Goal: Task Accomplishment & Management: Manage account settings

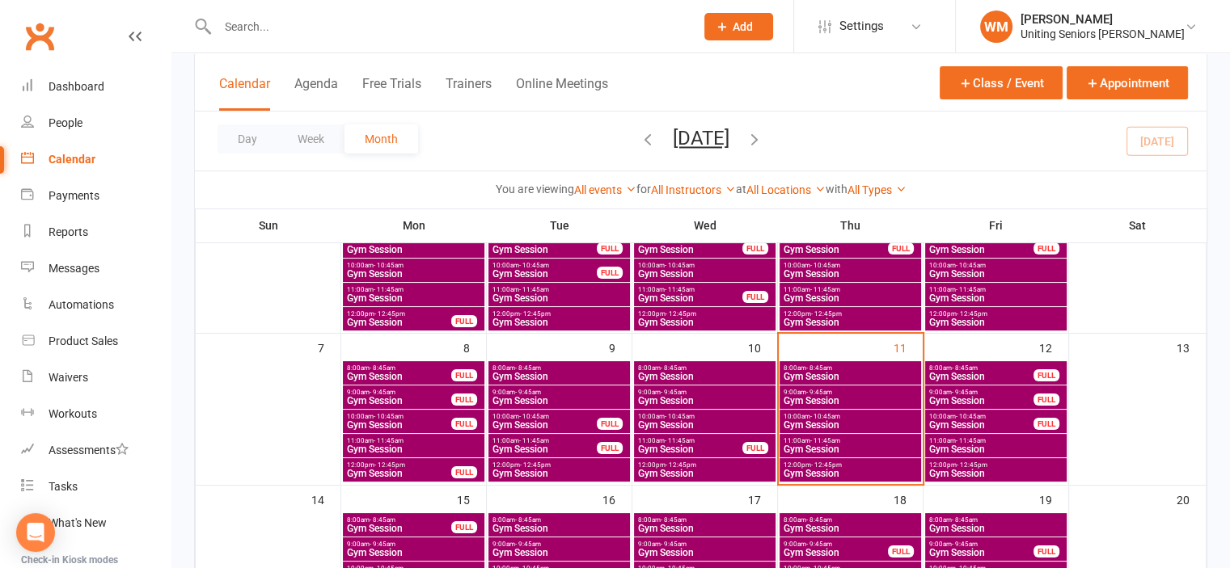
click at [378, 27] on input "text" at bounding box center [448, 26] width 471 height 23
type input "[PERSON_NAME]"
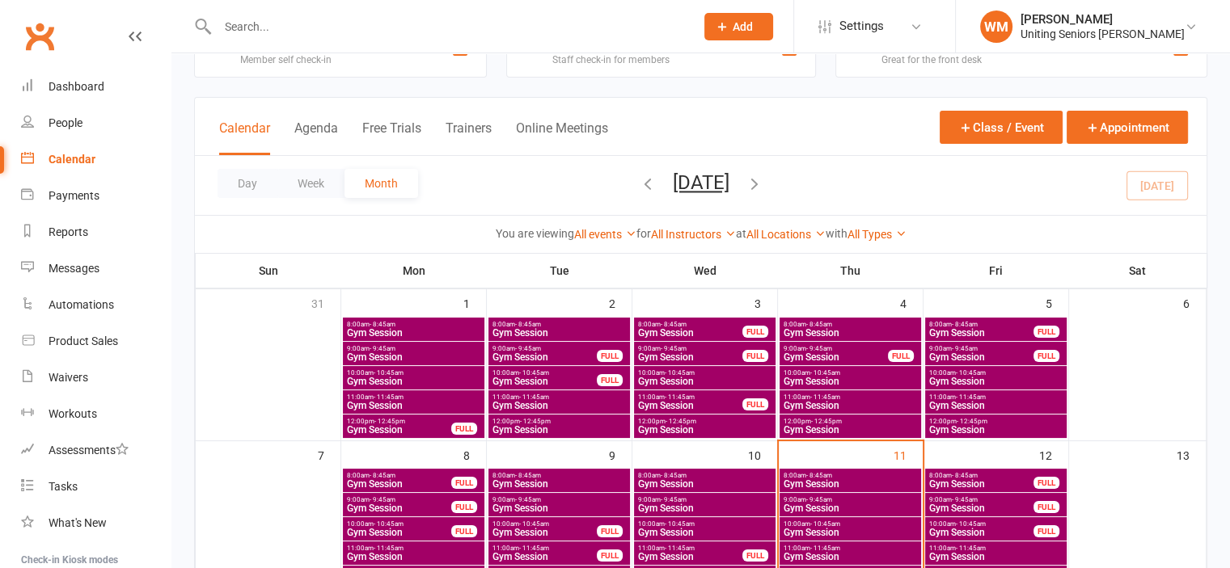
scroll to position [81, 0]
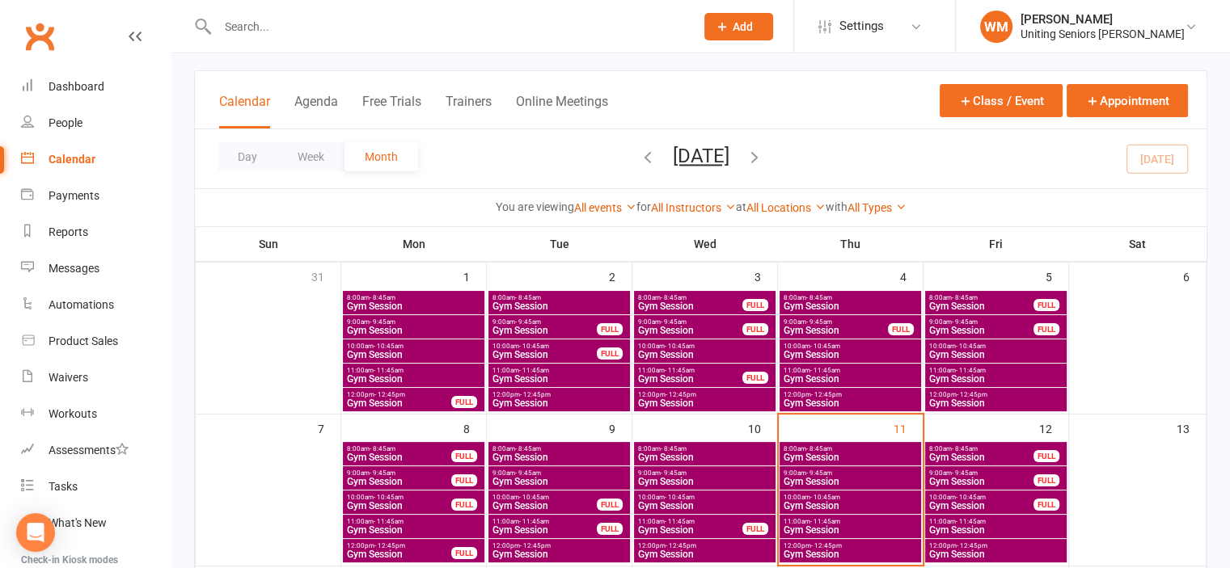
click at [809, 528] on span "Gym Session" at bounding box center [850, 530] width 135 height 10
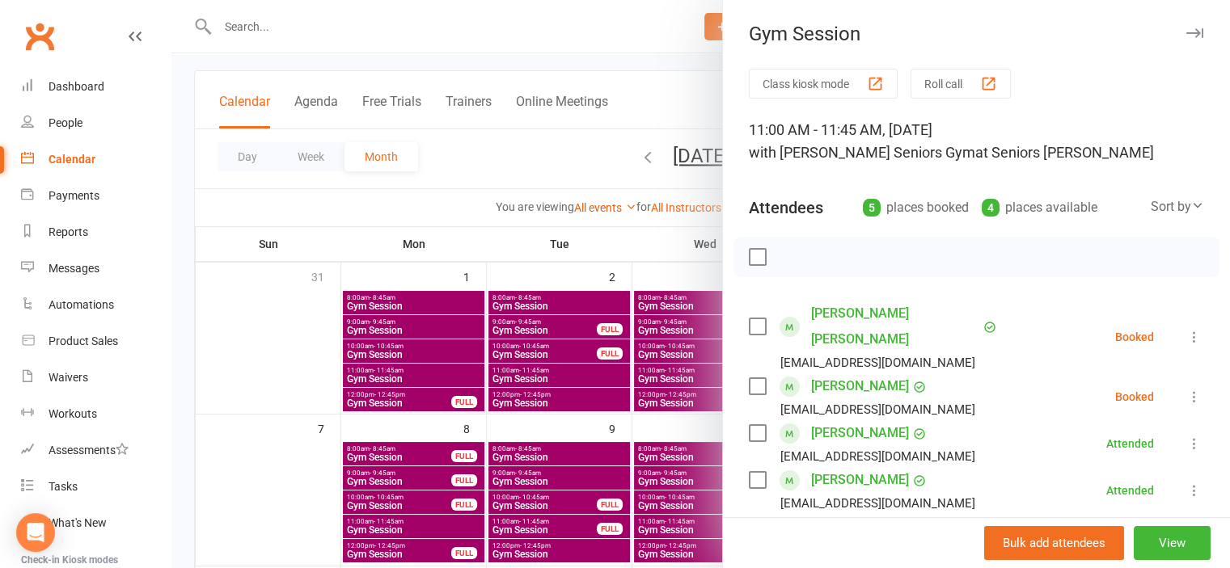
click at [749, 319] on label at bounding box center [757, 327] width 16 height 16
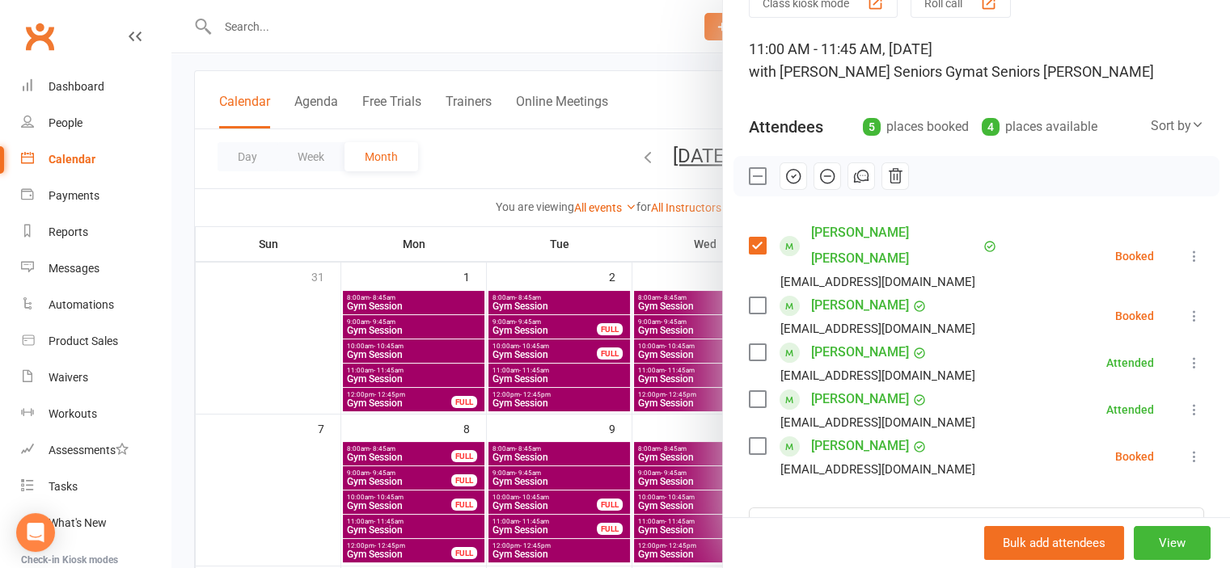
click at [751, 438] on label at bounding box center [757, 446] width 16 height 16
click at [786, 174] on icon "button" at bounding box center [793, 176] width 18 height 18
click at [1186, 308] on icon at bounding box center [1194, 316] width 16 height 16
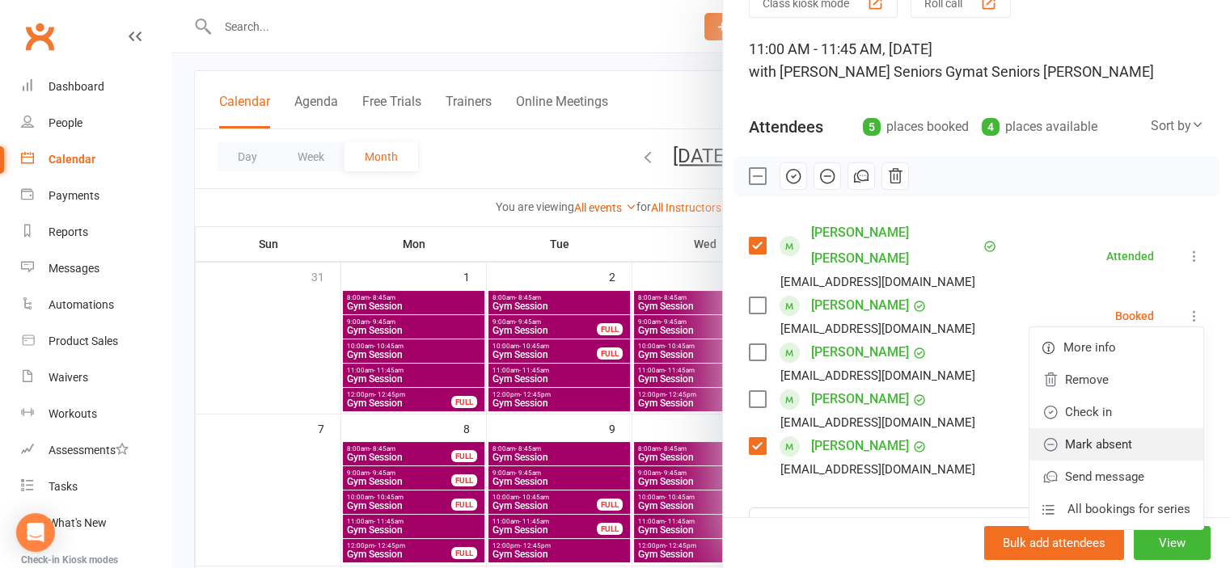
click at [1102, 428] on link "Mark absent" at bounding box center [1116, 444] width 174 height 32
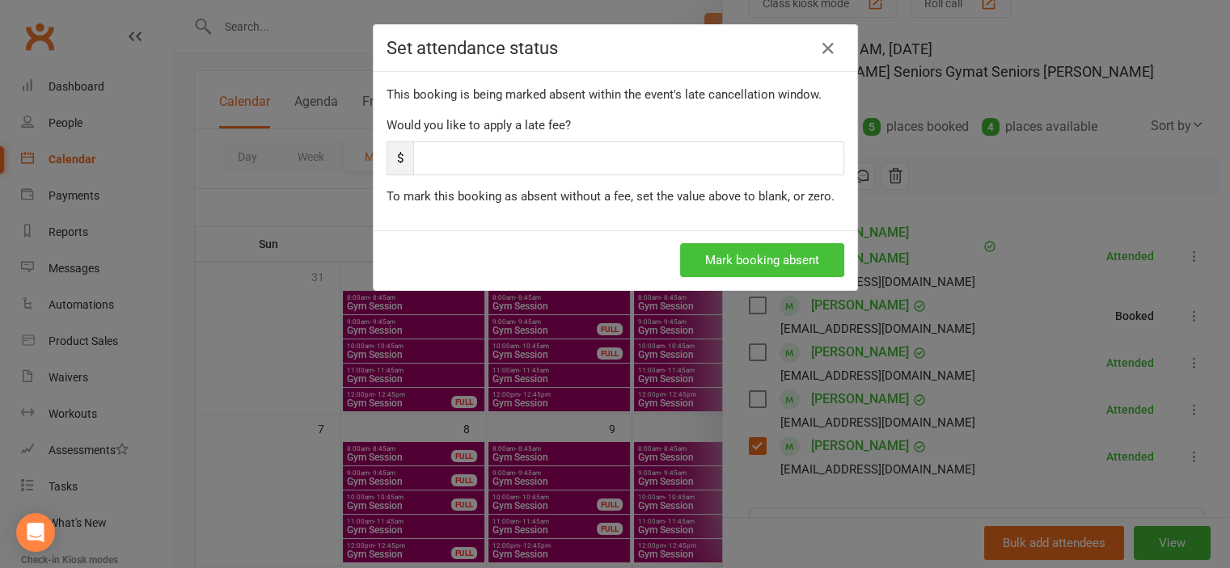
click at [755, 272] on button "Mark booking absent" at bounding box center [762, 260] width 164 height 34
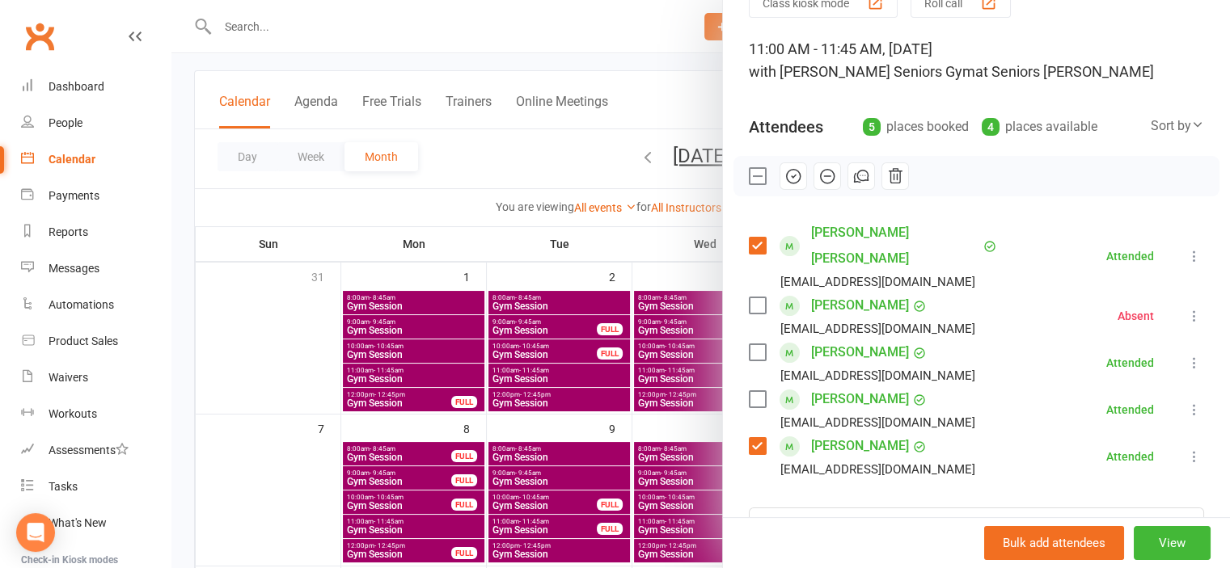
click at [385, 23] on div at bounding box center [700, 284] width 1058 height 568
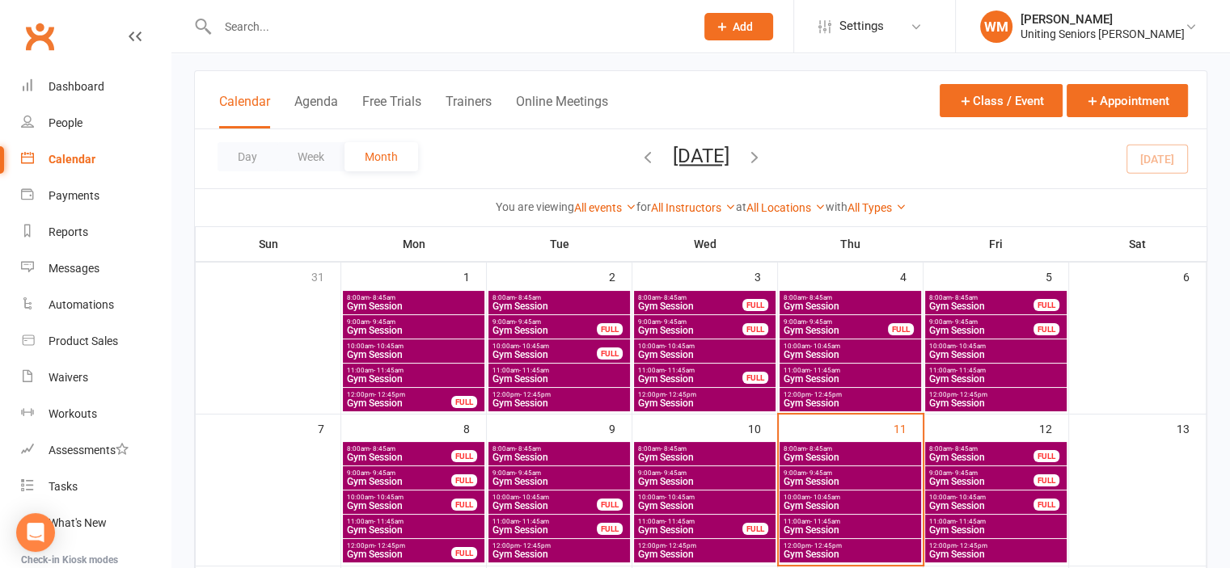
click at [379, 28] on input "text" at bounding box center [448, 26] width 471 height 23
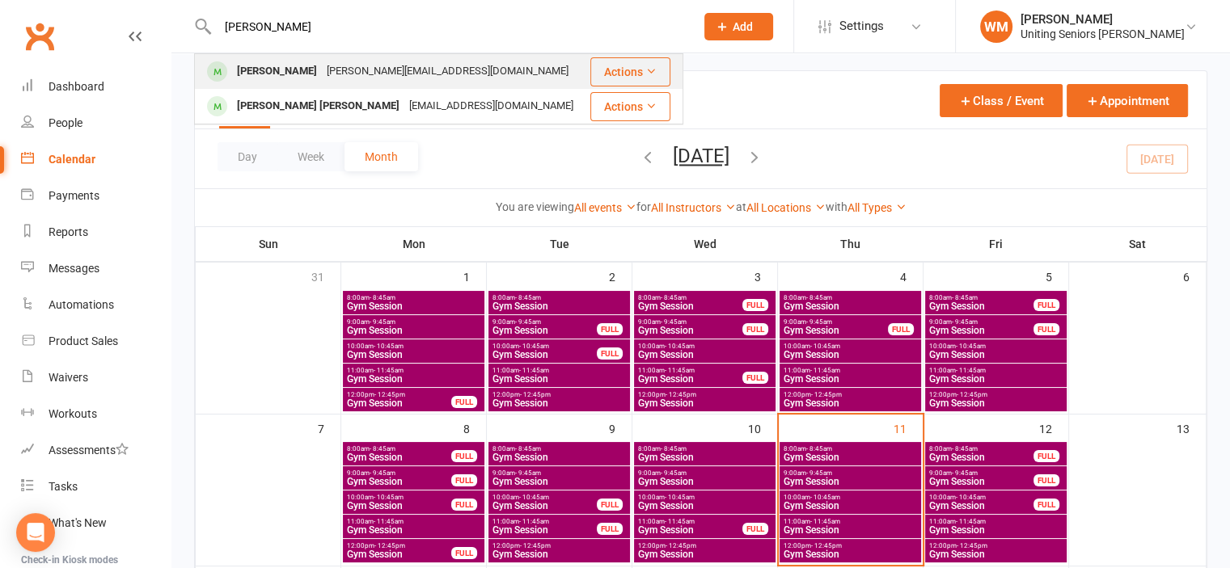
type input "[PERSON_NAME]"
click at [383, 72] on div "[PERSON_NAME][EMAIL_ADDRESS][DOMAIN_NAME]" at bounding box center [447, 71] width 251 height 23
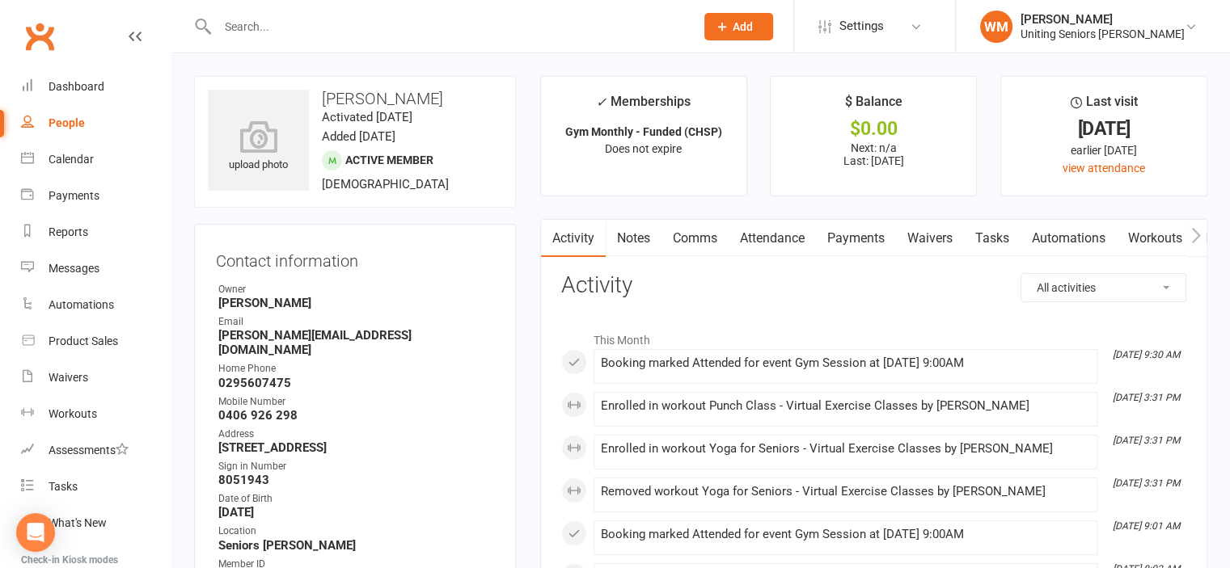
click at [644, 234] on link "Notes" at bounding box center [634, 238] width 56 height 37
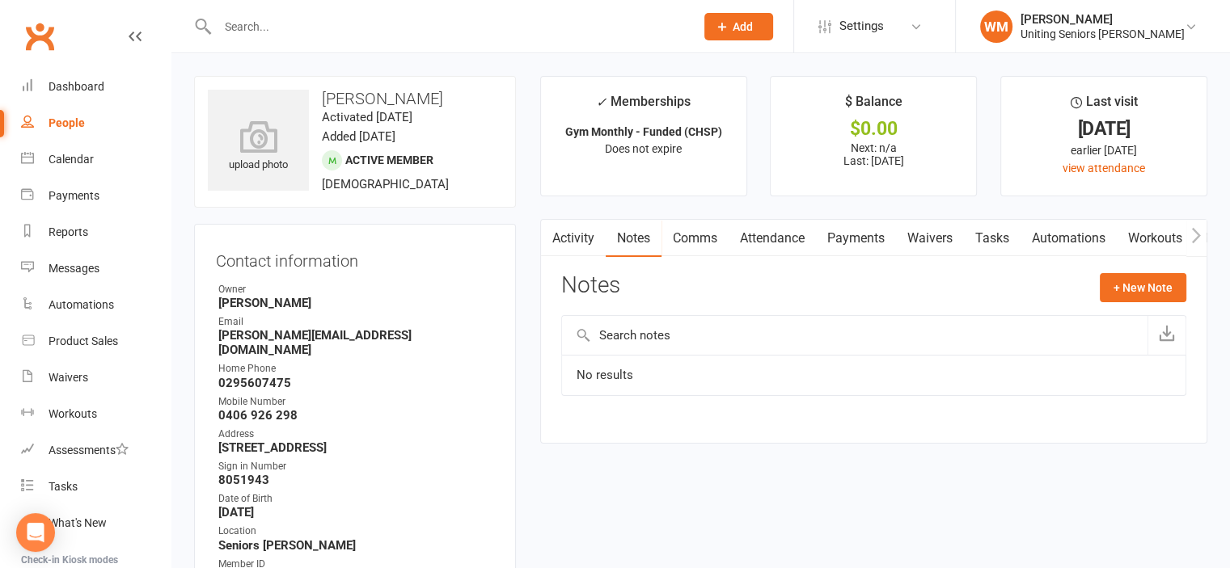
click at [682, 241] on link "Comms" at bounding box center [694, 238] width 67 height 37
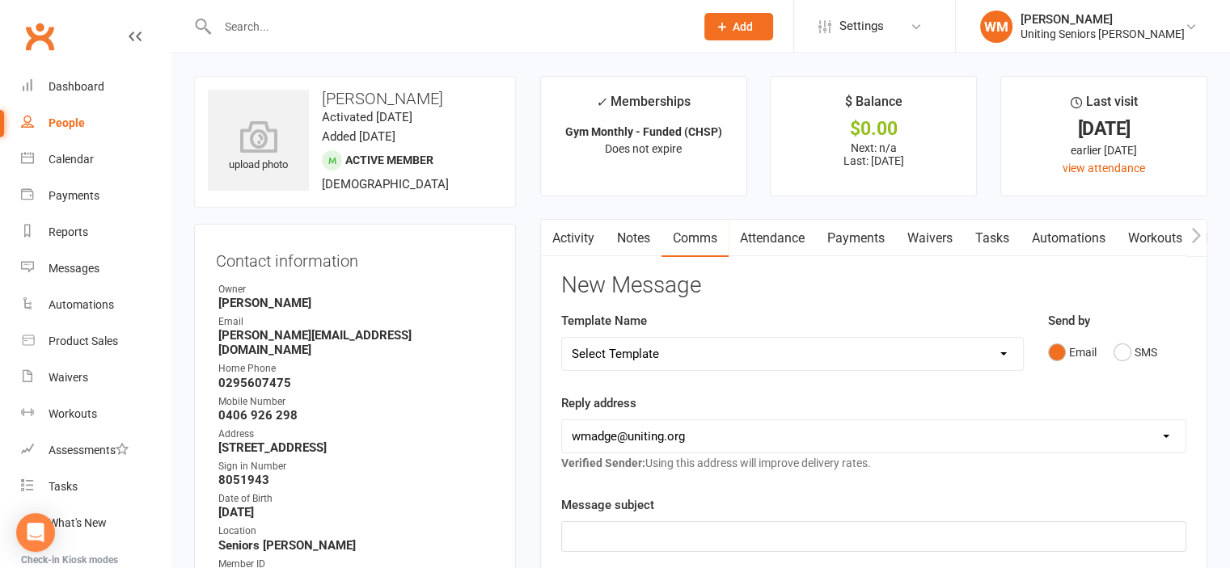
click at [775, 235] on link "Attendance" at bounding box center [771, 238] width 87 height 37
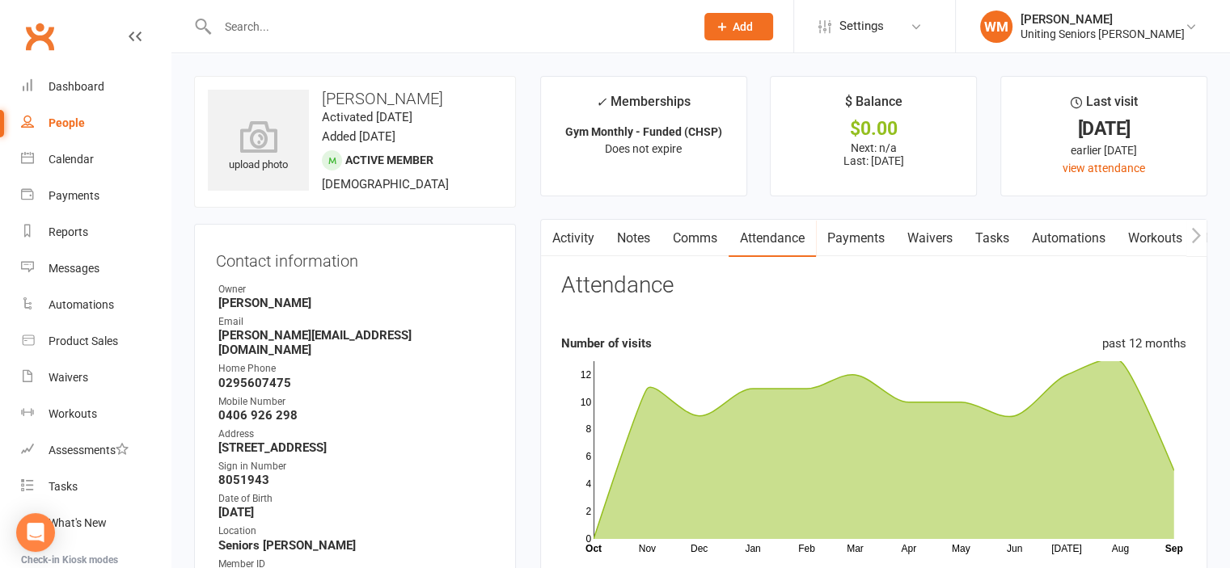
click at [685, 243] on link "Comms" at bounding box center [694, 238] width 67 height 37
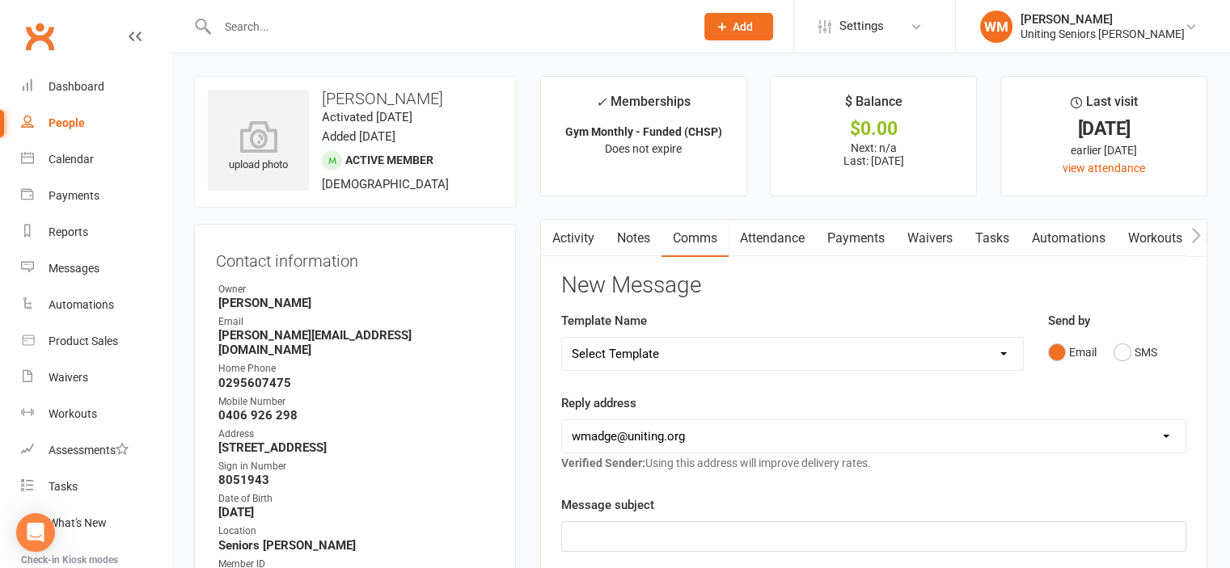
click at [748, 248] on link "Attendance" at bounding box center [771, 238] width 87 height 37
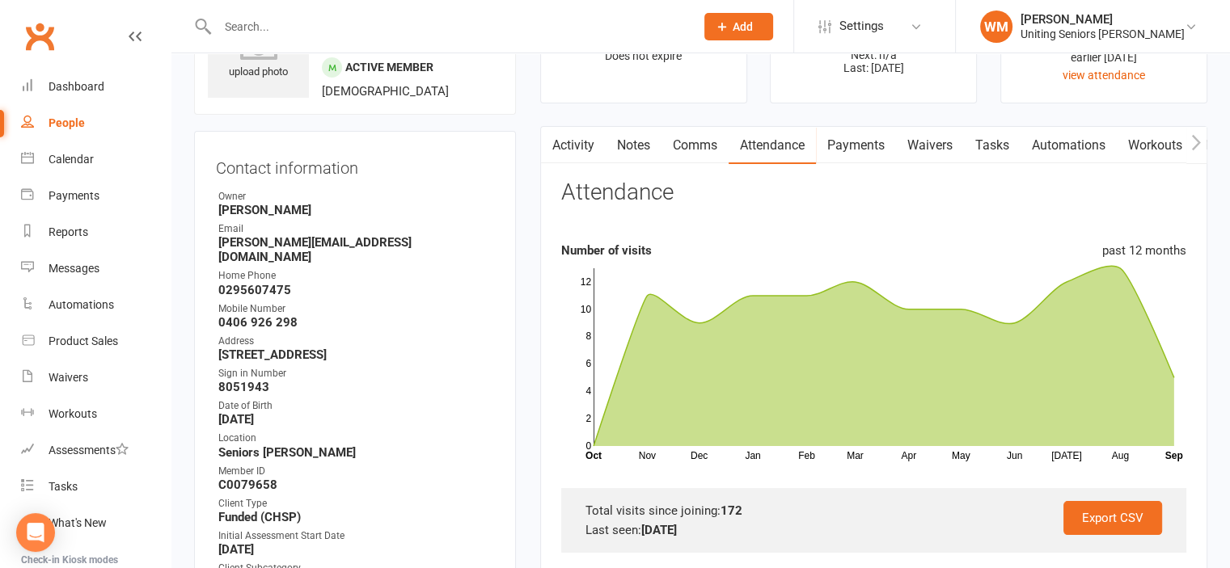
scroll to position [162, 0]
